Goal: Navigation & Orientation: Find specific page/section

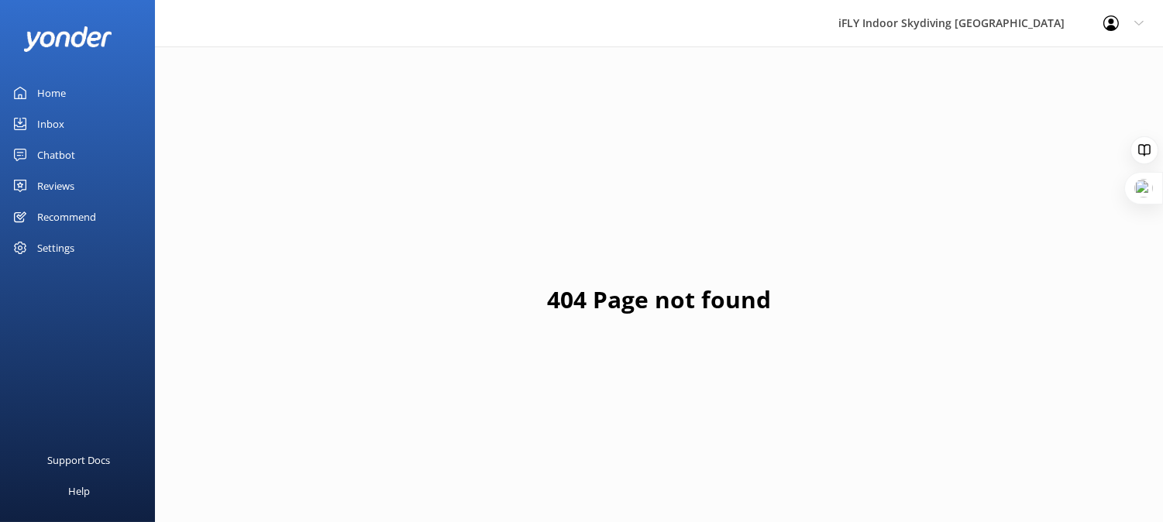
click at [35, 130] on link "Inbox" at bounding box center [77, 124] width 155 height 31
